Goal: Task Accomplishment & Management: Manage account settings

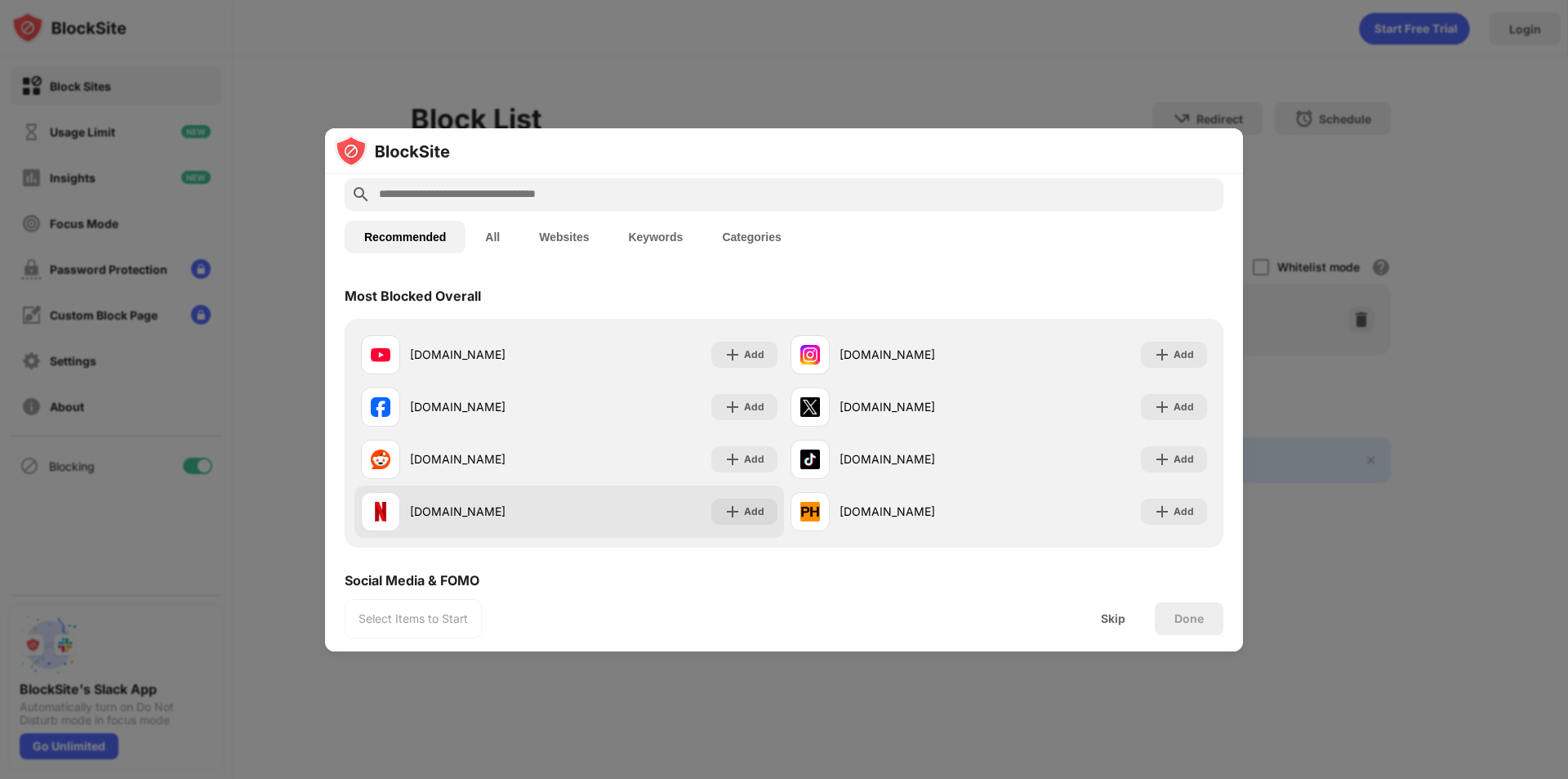
scroll to position [163, 0]
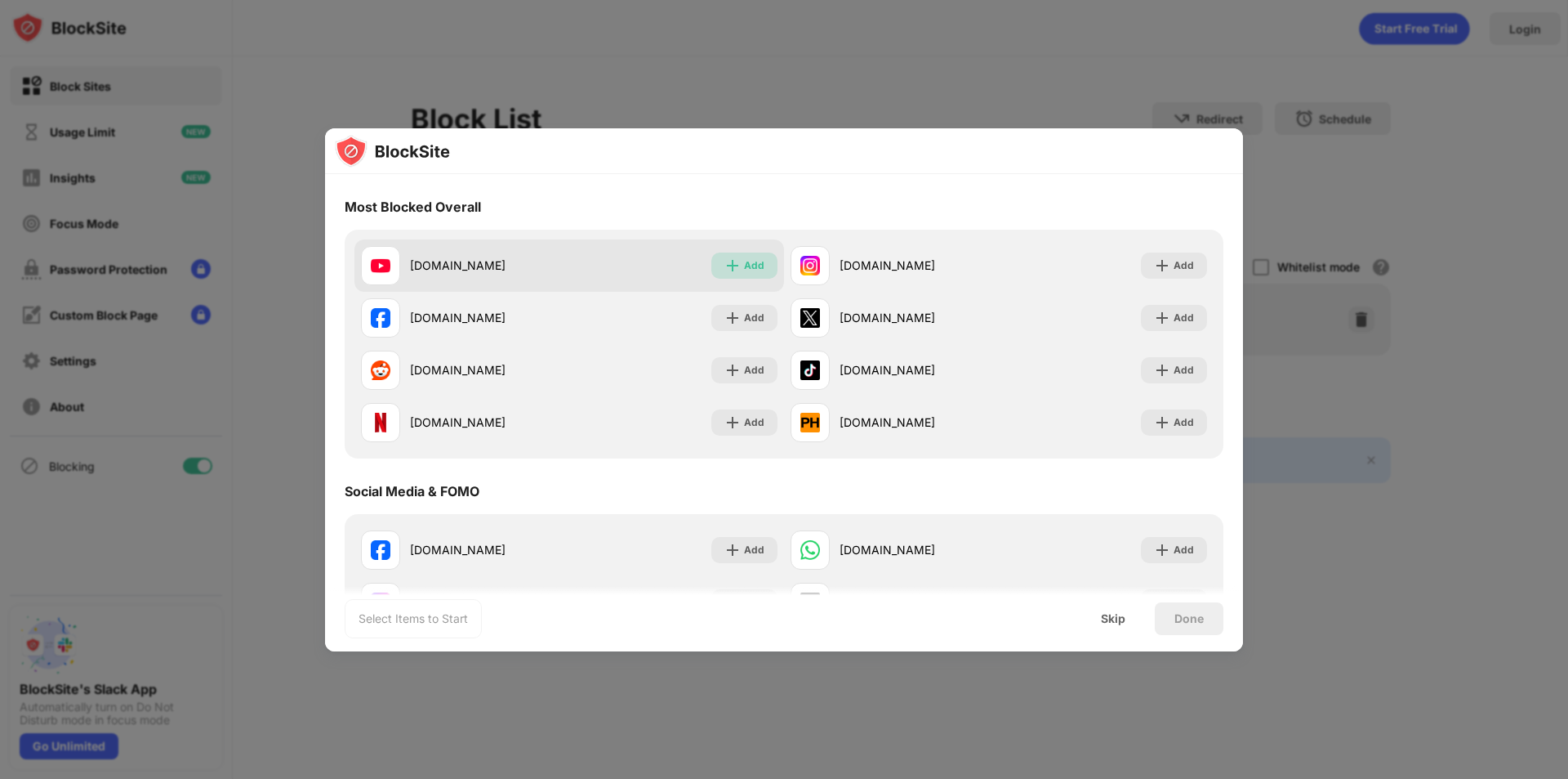
click at [744, 270] on div "Add" at bounding box center [754, 265] width 20 height 17
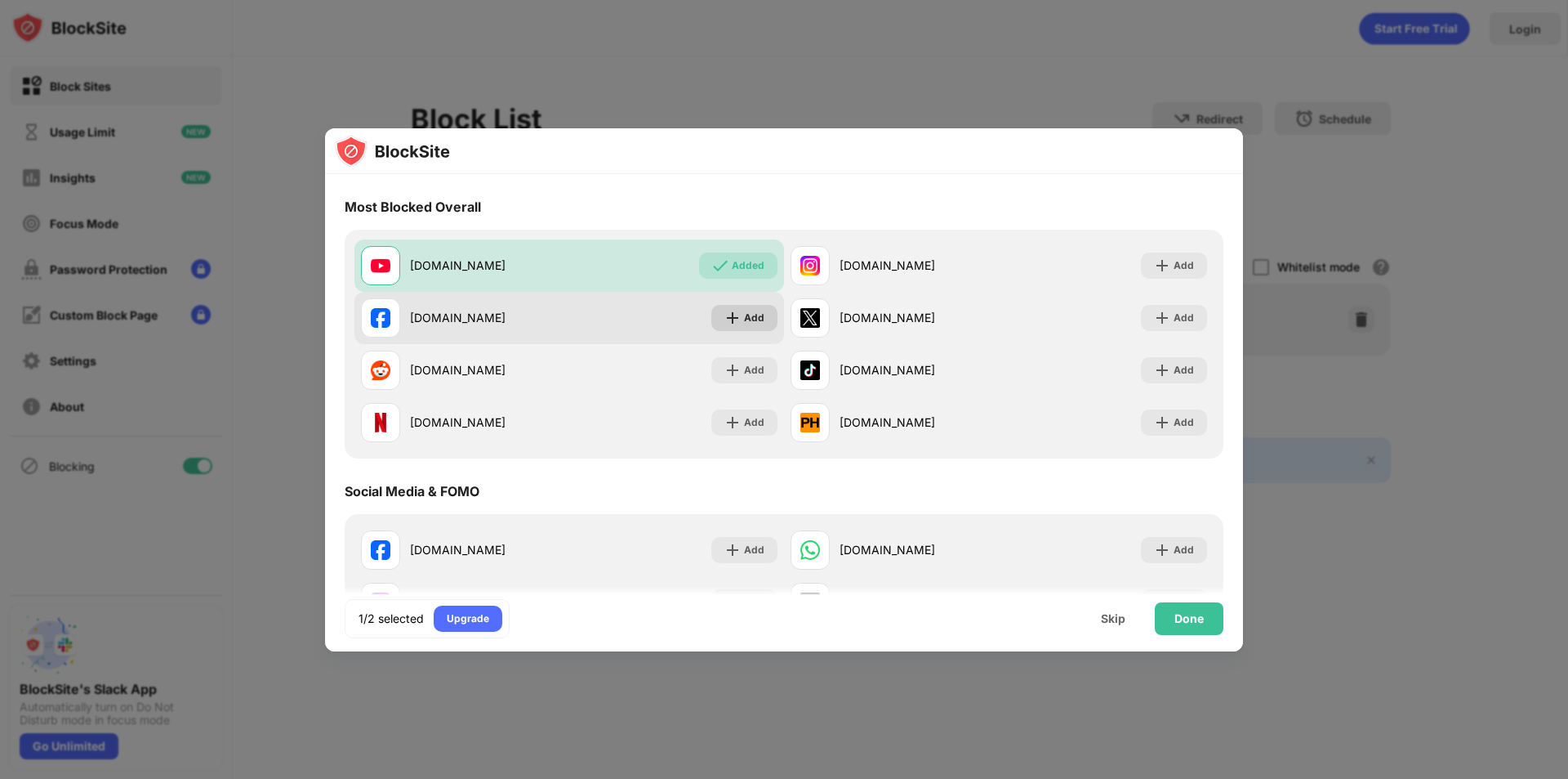
click at [745, 317] on div "Add" at bounding box center [754, 318] width 20 height 17
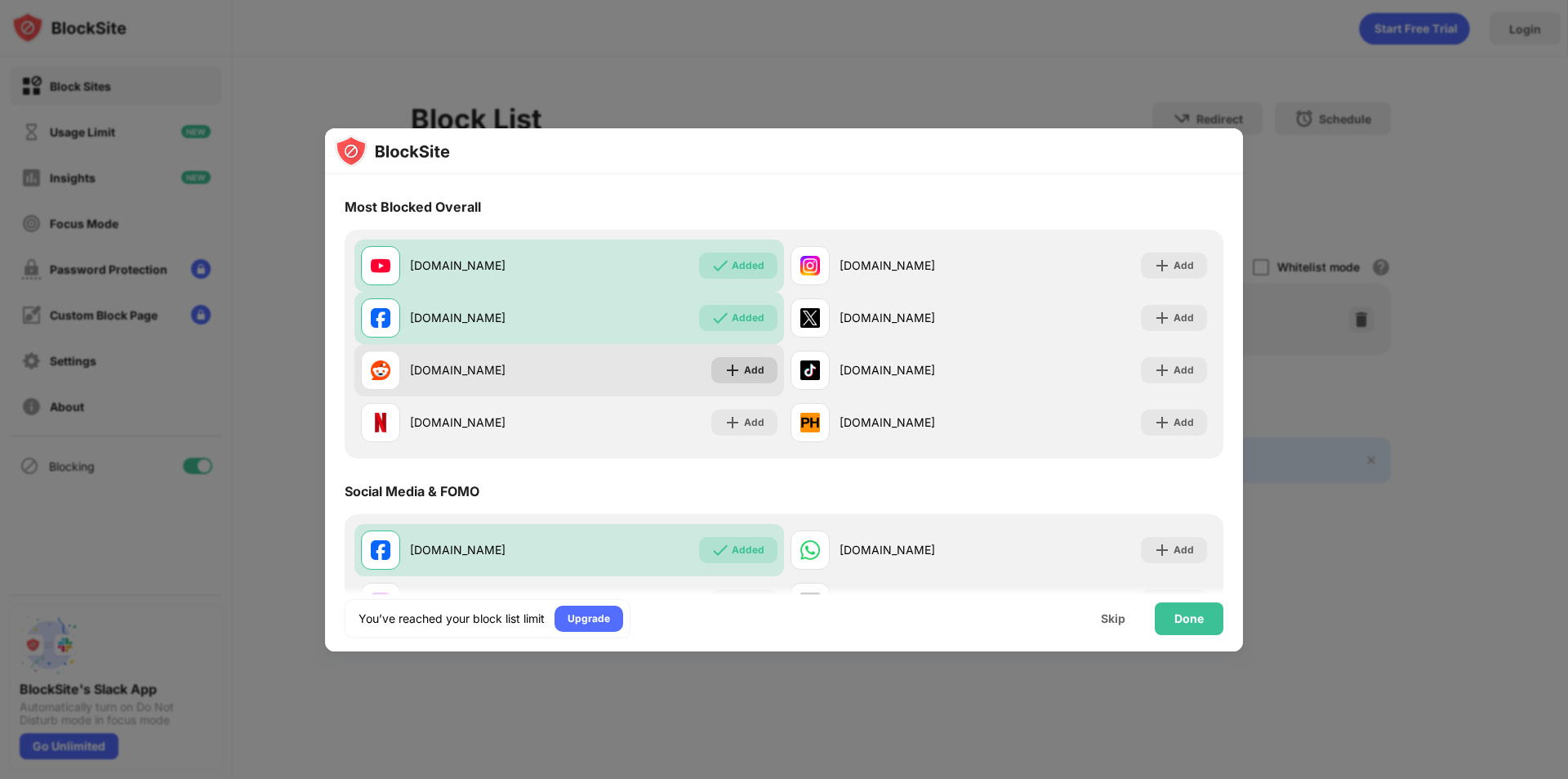
click at [752, 364] on div "Add" at bounding box center [754, 370] width 20 height 17
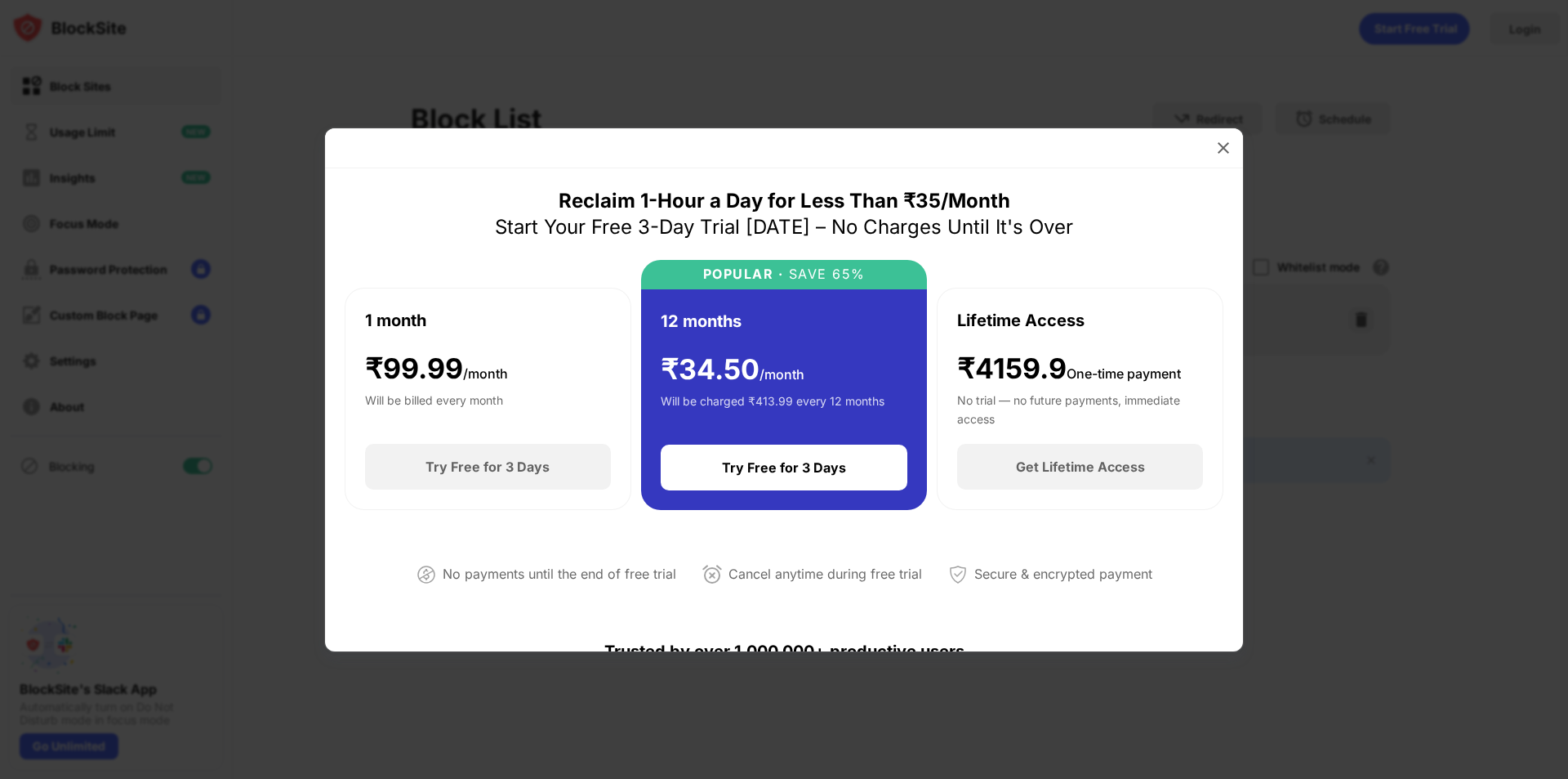
click at [891, 181] on div "Reclaim 1-Hour a Day for Less Than ₹35/Month Start Your Free 3-Day Trial [DATE]…" at bounding box center [784, 410] width 918 height 483
click at [1219, 146] on img at bounding box center [1223, 148] width 17 height 17
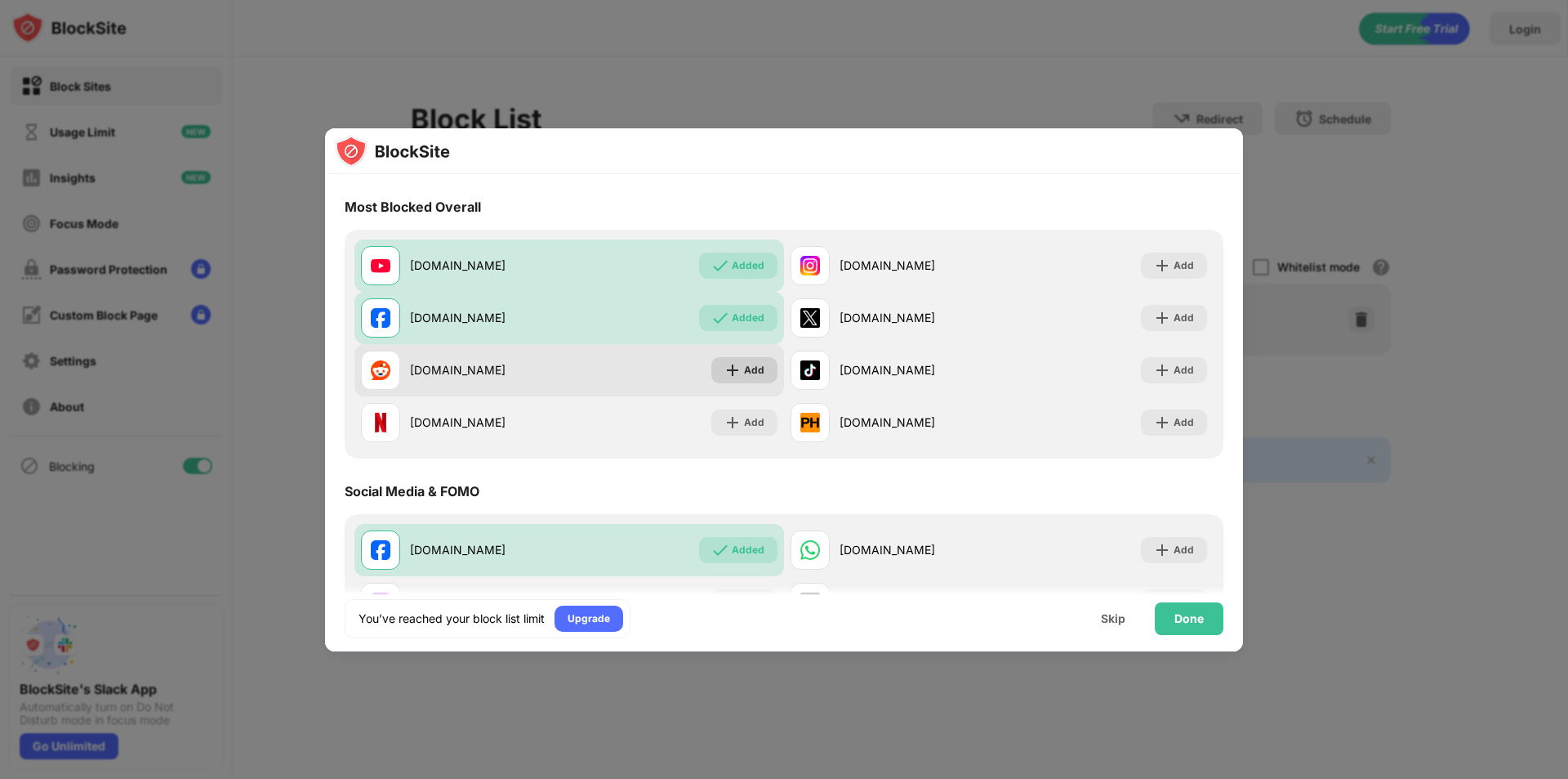
click at [749, 368] on div "Add" at bounding box center [754, 370] width 20 height 17
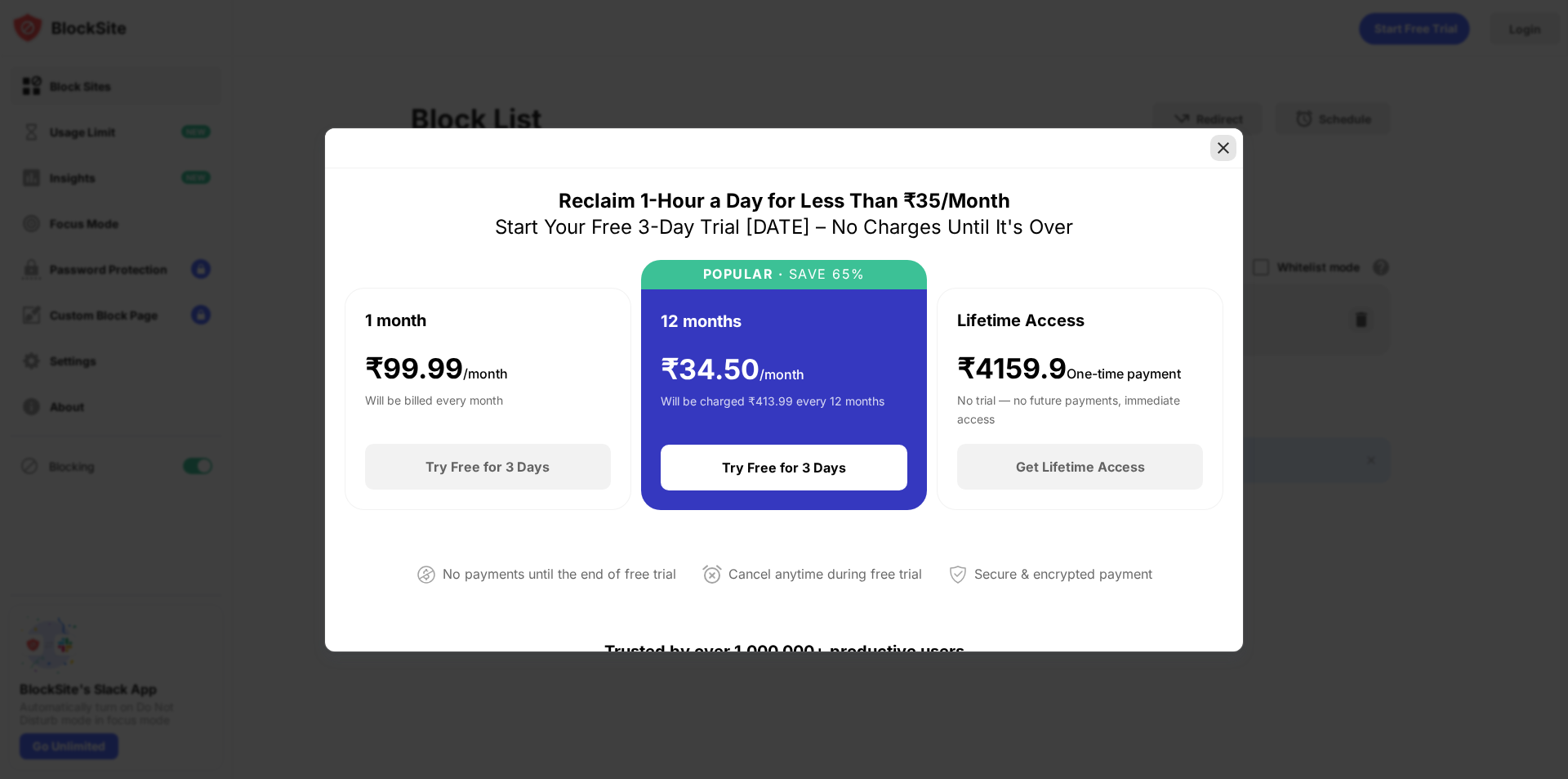
click at [1222, 149] on img at bounding box center [1223, 148] width 17 height 17
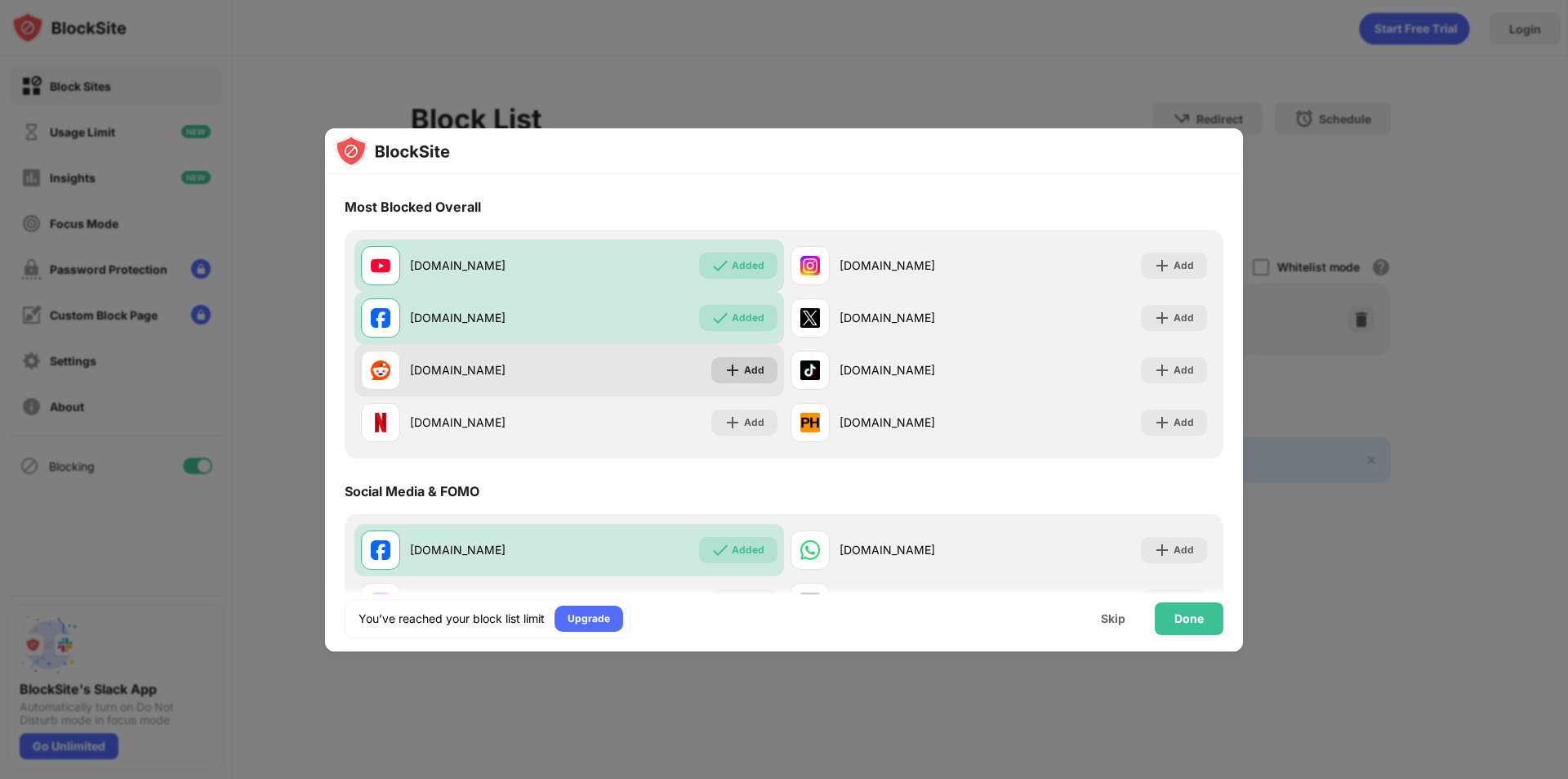
click at [760, 370] on div "Add" at bounding box center [744, 371] width 66 height 26
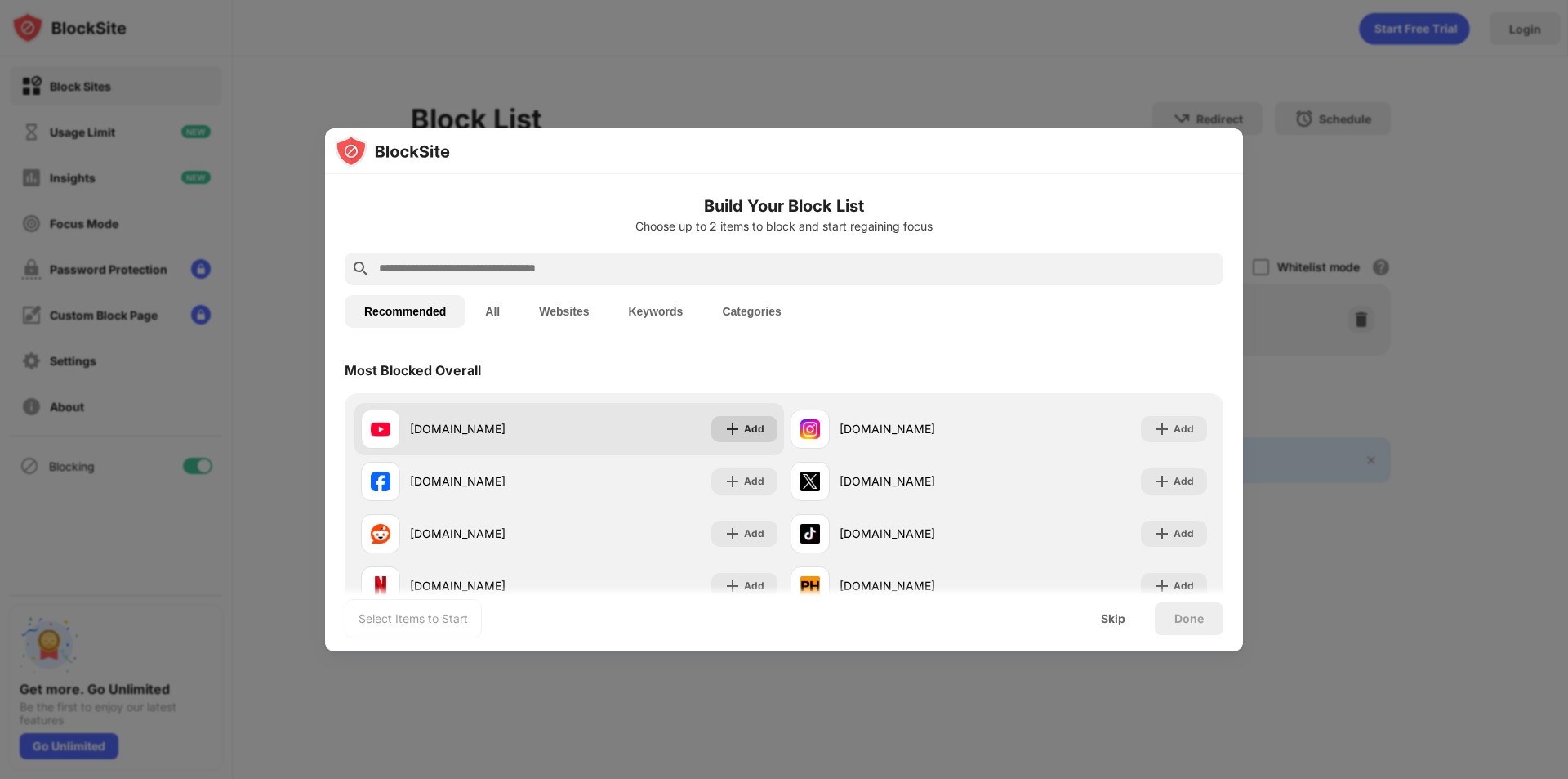
click at [731, 435] on img at bounding box center [732, 429] width 17 height 17
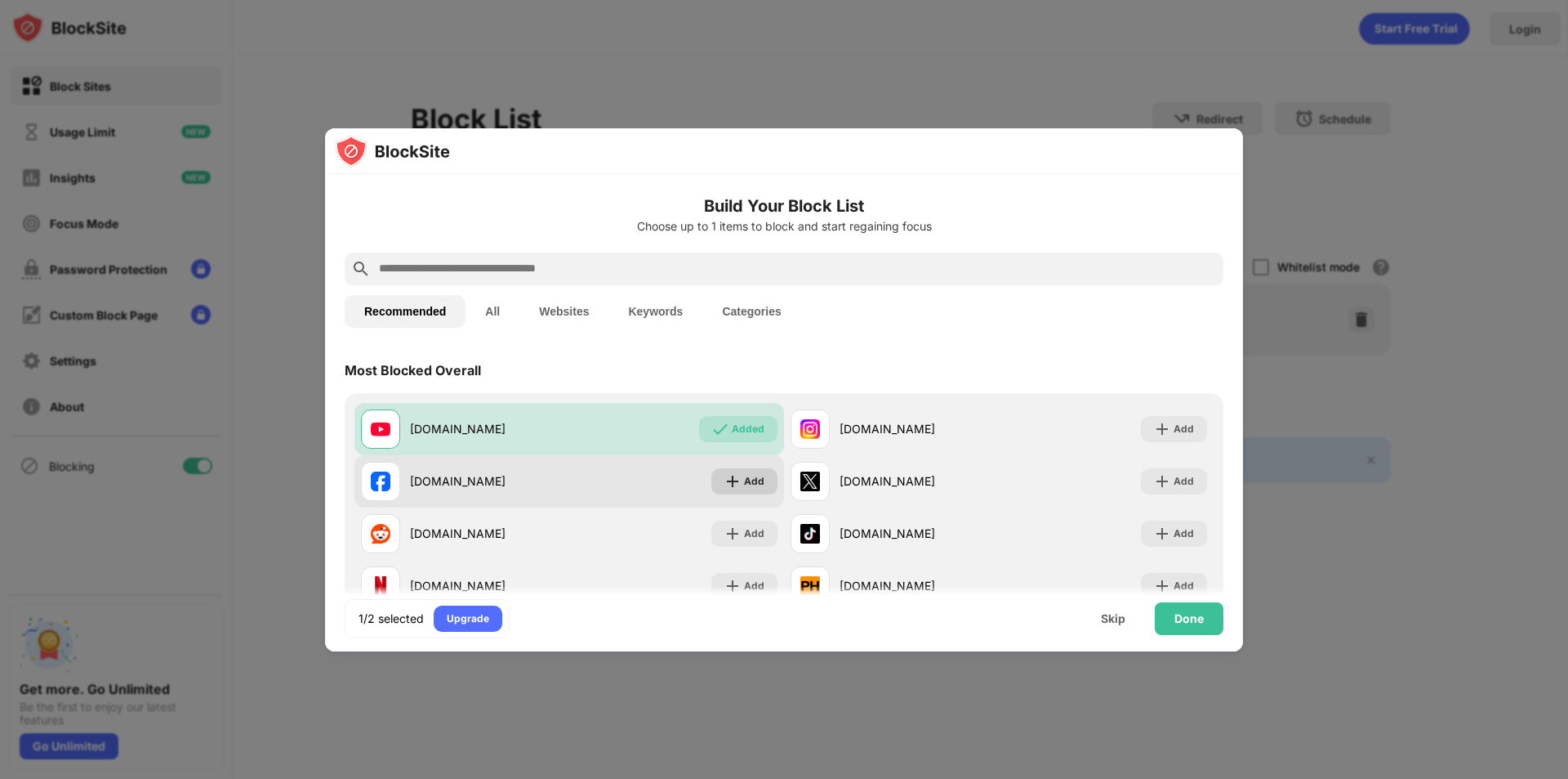
click at [744, 476] on div "Add" at bounding box center [754, 481] width 20 height 17
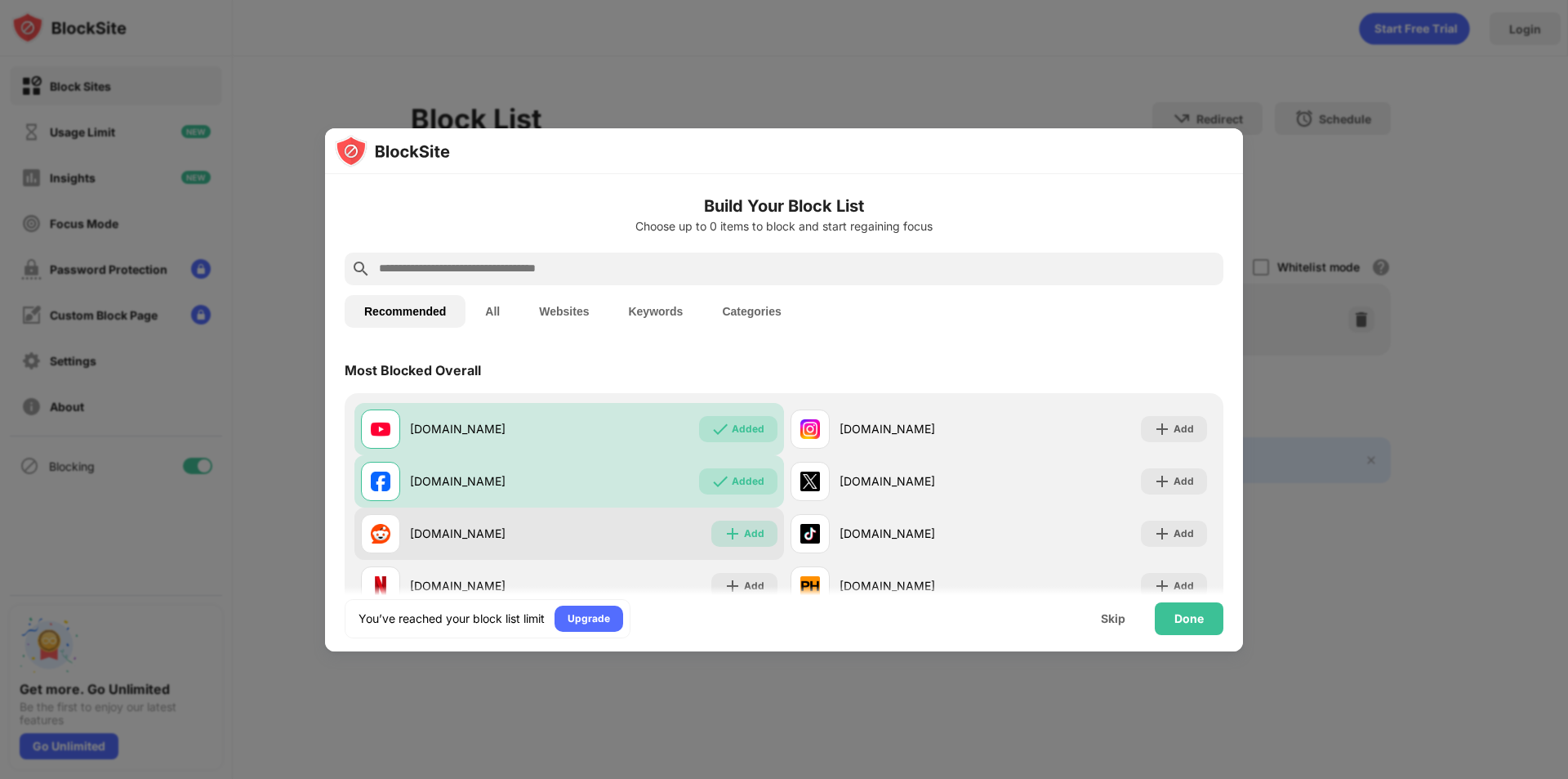
click at [733, 534] on img at bounding box center [732, 533] width 17 height 17
